Goal: Task Accomplishment & Management: Manage account settings

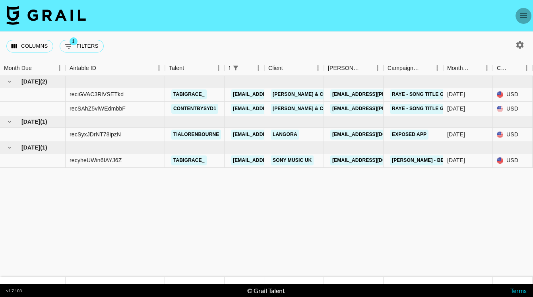
click at [520, 16] on icon "open drawer" at bounding box center [523, 16] width 10 height 10
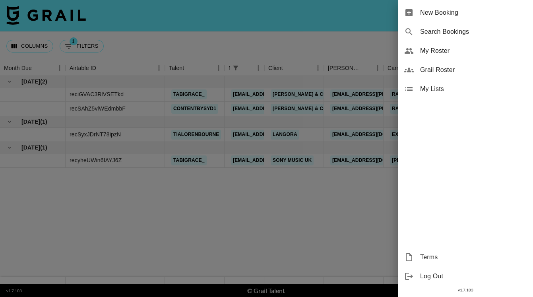
click at [429, 52] on span "My Roster" at bounding box center [473, 51] width 106 height 10
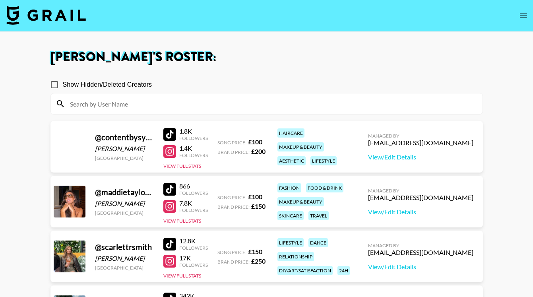
scroll to position [204, 0]
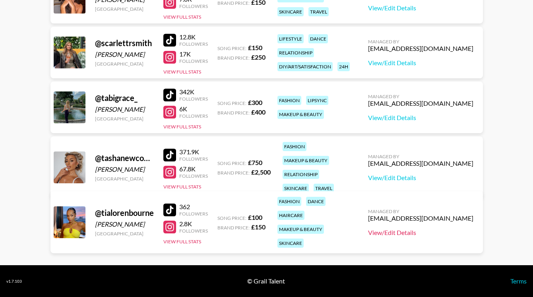
click at [443, 229] on link "View/Edit Details" at bounding box center [420, 232] width 105 height 8
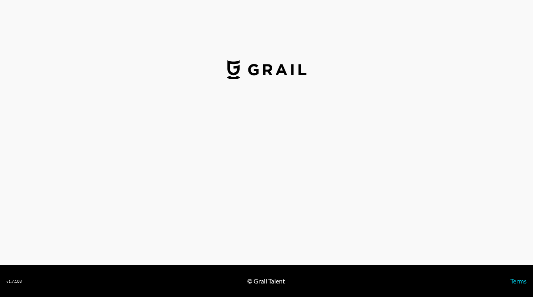
select select "GBP"
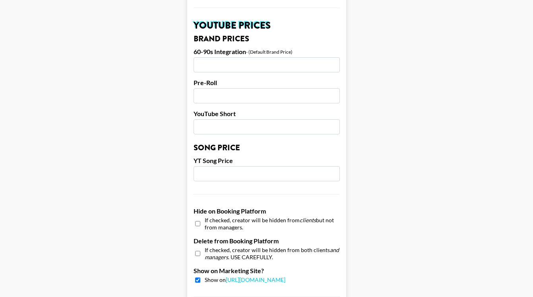
scroll to position [781, 0]
